Goal: Find specific page/section: Find specific page/section

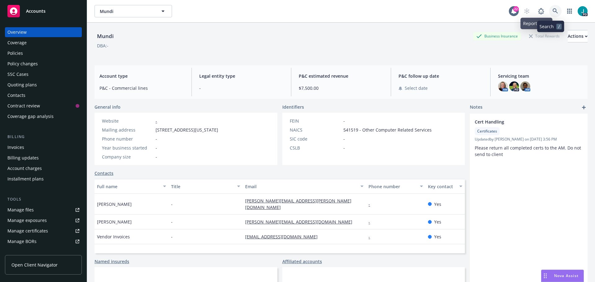
click at [552, 11] on icon at bounding box center [555, 11] width 6 height 6
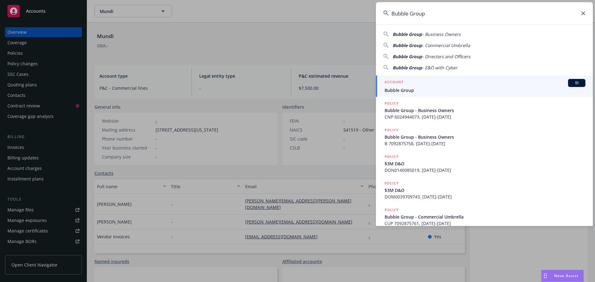
type input "Bubble Group"
click at [412, 86] on div "ACCOUNT BI" at bounding box center [484, 83] width 201 height 8
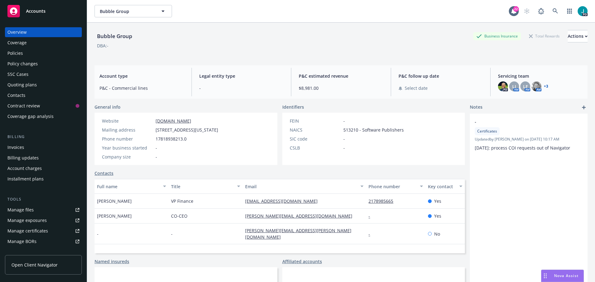
click at [45, 52] on div "Policies" at bounding box center [43, 53] width 72 height 10
